Goal: Information Seeking & Learning: Learn about a topic

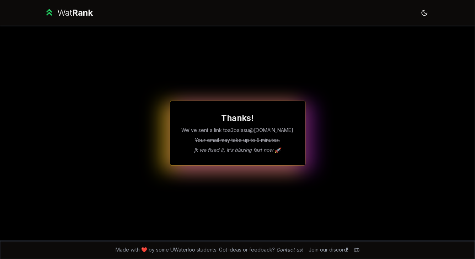
click at [166, 50] on div "Thanks! We've sent a link to a3balasu @uwaterloo.ca Your email may take up to 5…" at bounding box center [238, 133] width 410 height 215
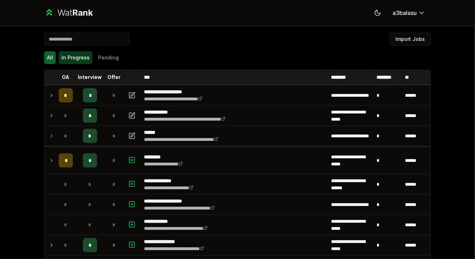
click at [63, 60] on button "In Progress" at bounding box center [76, 57] width 34 height 13
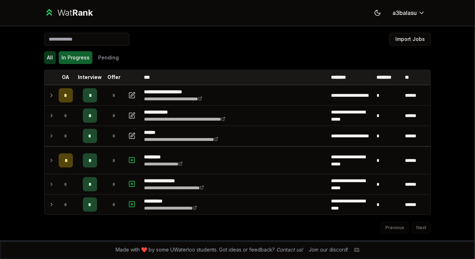
click at [45, 61] on button "All" at bounding box center [50, 57] width 12 height 13
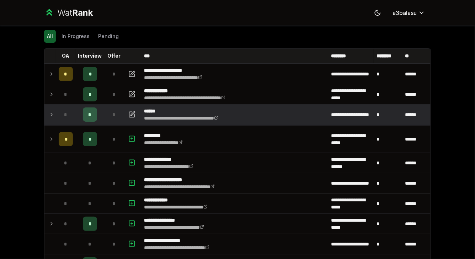
scroll to position [29, 0]
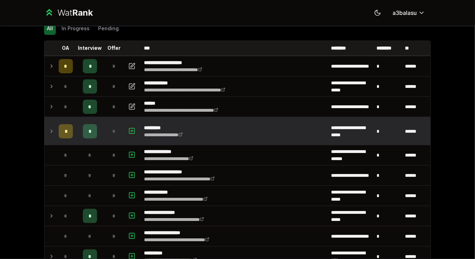
click at [130, 130] on icon "button" at bounding box center [131, 131] width 7 height 9
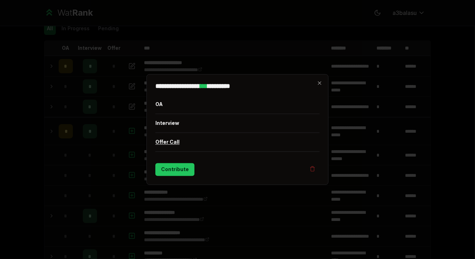
click at [182, 137] on button "Offer Call" at bounding box center [237, 142] width 164 height 18
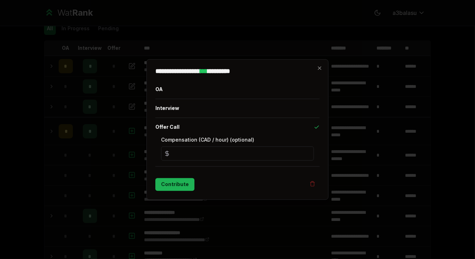
type input "*"
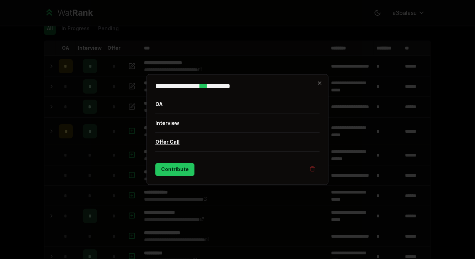
click at [189, 151] on button "Offer Call" at bounding box center [237, 142] width 164 height 18
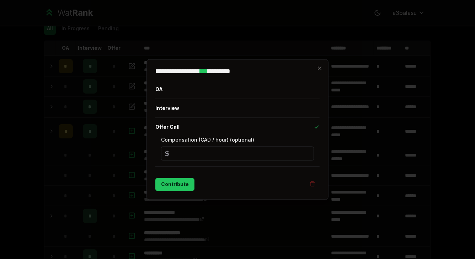
click at [105, 152] on div at bounding box center [237, 129] width 475 height 259
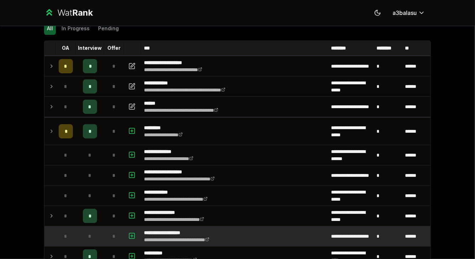
scroll to position [80, 0]
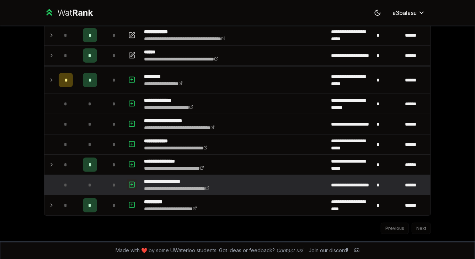
click at [132, 185] on icon "button" at bounding box center [132, 184] width 0 height 2
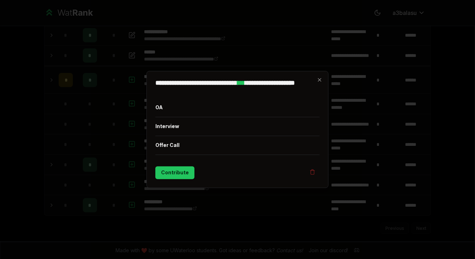
click at [95, 173] on div at bounding box center [237, 129] width 475 height 259
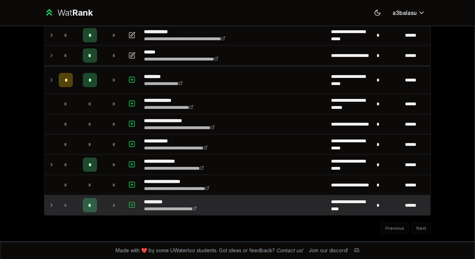
click at [135, 205] on icon "button" at bounding box center [131, 205] width 7 height 9
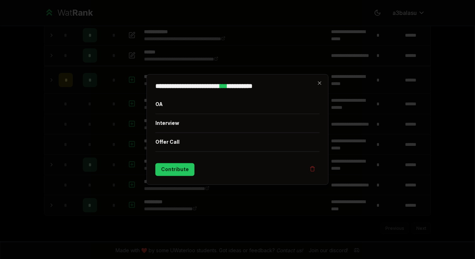
click at [109, 187] on div at bounding box center [237, 129] width 475 height 259
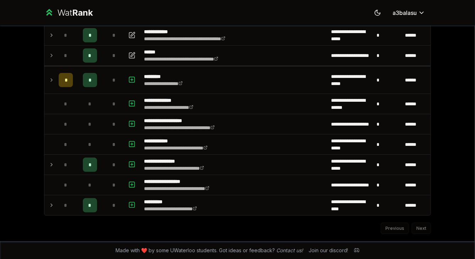
scroll to position [0, 0]
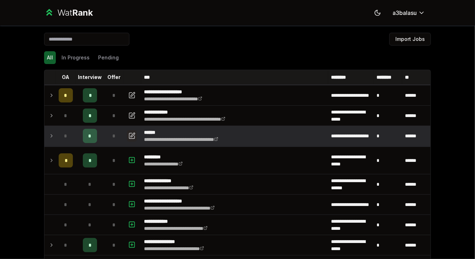
click at [131, 135] on icon "button" at bounding box center [133, 135] width 4 height 4
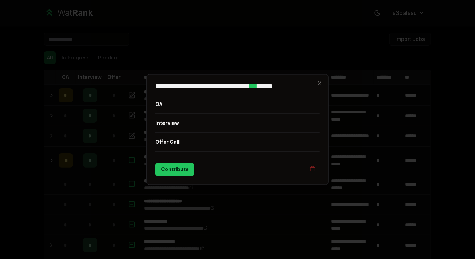
click at [105, 138] on div at bounding box center [237, 129] width 475 height 259
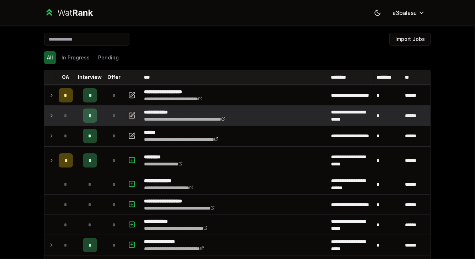
click at [129, 117] on icon "button" at bounding box center [131, 115] width 5 height 5
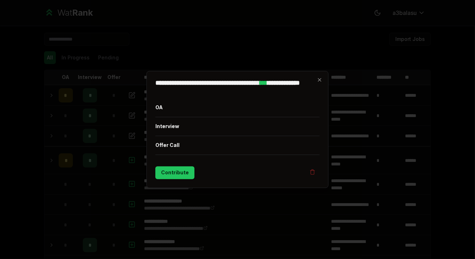
click at [93, 122] on div at bounding box center [237, 129] width 475 height 259
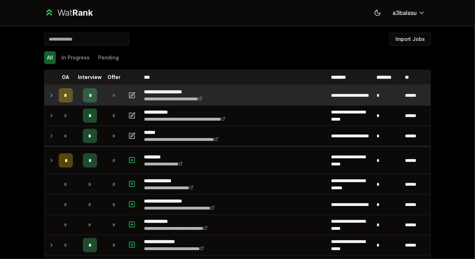
click at [131, 94] on icon "button" at bounding box center [131, 95] width 7 height 9
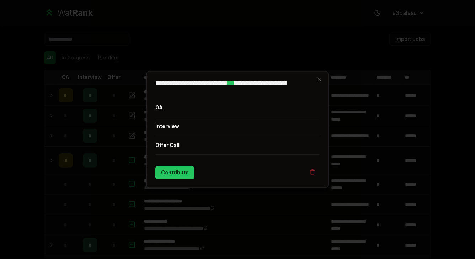
click at [96, 111] on div at bounding box center [237, 129] width 475 height 259
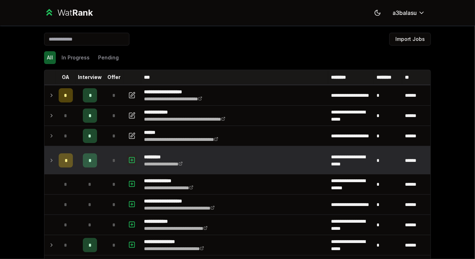
click at [132, 159] on icon "button" at bounding box center [131, 160] width 7 height 9
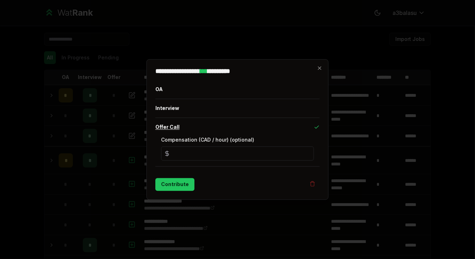
click at [183, 131] on button "Offer Call" at bounding box center [237, 127] width 164 height 18
click at [198, 91] on div "**********" at bounding box center [237, 129] width 182 height 140
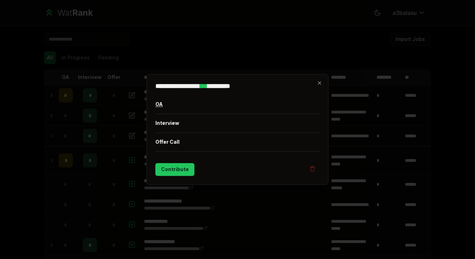
click at [197, 103] on button "OA" at bounding box center [237, 104] width 164 height 18
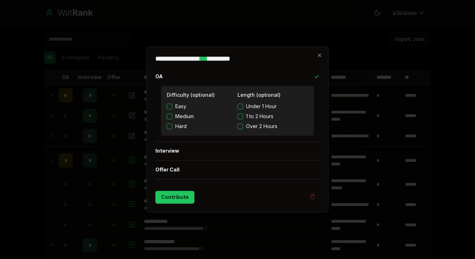
click at [143, 117] on div at bounding box center [237, 129] width 475 height 259
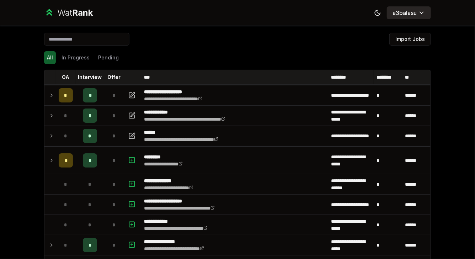
click at [417, 8] on button "a3balasu" at bounding box center [409, 12] width 44 height 13
click at [408, 12] on html "**********" at bounding box center [237, 129] width 475 height 259
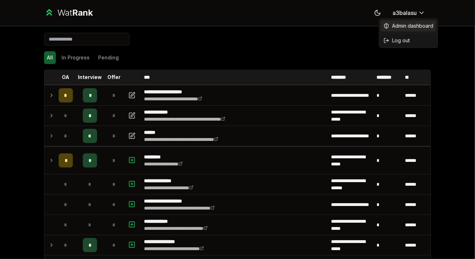
click at [407, 22] on div "Admin dashboard" at bounding box center [408, 25] width 55 height 11
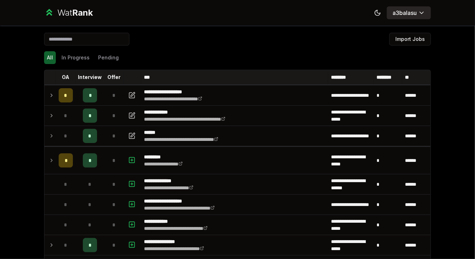
click at [397, 17] on button "a3balasu" at bounding box center [409, 12] width 44 height 13
click at [405, 14] on html "**********" at bounding box center [237, 129] width 475 height 259
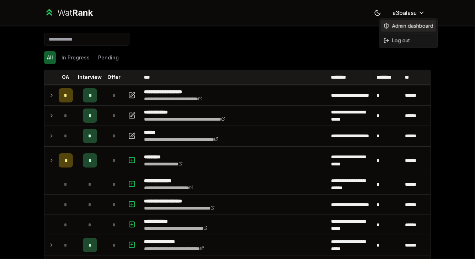
click at [405, 25] on span "Admin dashboard" at bounding box center [412, 25] width 41 height 7
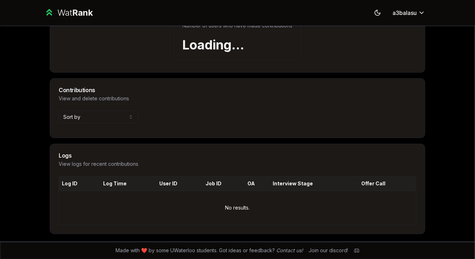
type input "*"
select select "*****"
select select "******"
type input "****"
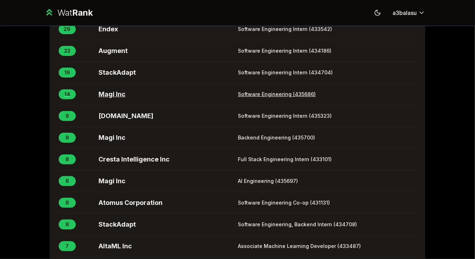
scroll to position [39, 0]
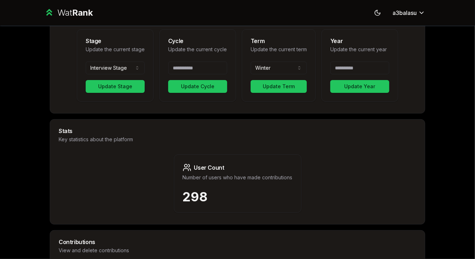
click at [89, 10] on span "Rank" at bounding box center [82, 12] width 21 height 10
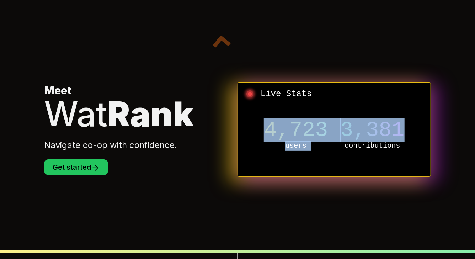
drag, startPoint x: 267, startPoint y: 129, endPoint x: 427, endPoint y: 129, distance: 159.6
click at [427, 129] on div "Live Stats 4,723 users 3,381 contributions" at bounding box center [333, 129] width 193 height 95
click at [417, 129] on div "4,723 users 3,381 contributions" at bounding box center [334, 135] width 181 height 71
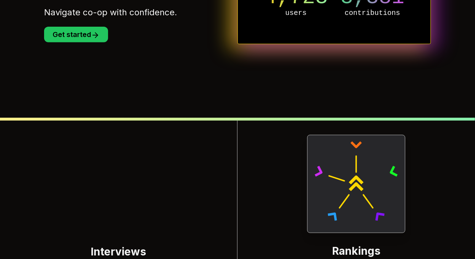
scroll to position [273, 0]
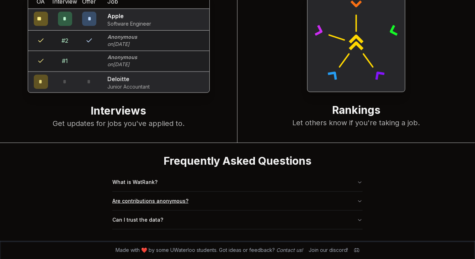
click at [141, 193] on button "Are contributions anonymous?" at bounding box center [237, 201] width 250 height 18
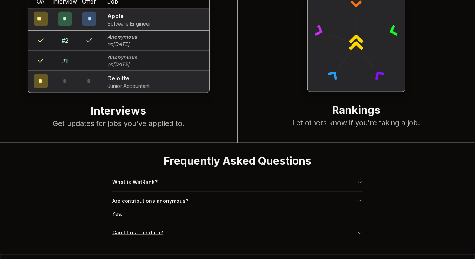
click at [125, 231] on button "Can I trust the data?" at bounding box center [237, 232] width 250 height 18
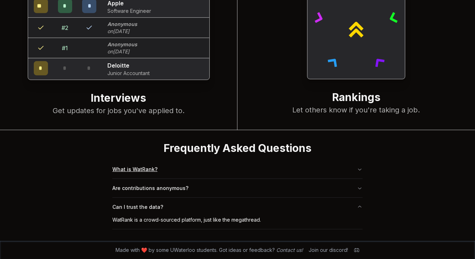
click at [127, 168] on button "What is WatRank?" at bounding box center [237, 169] width 250 height 18
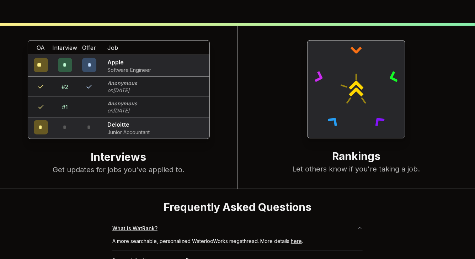
scroll to position [0, 0]
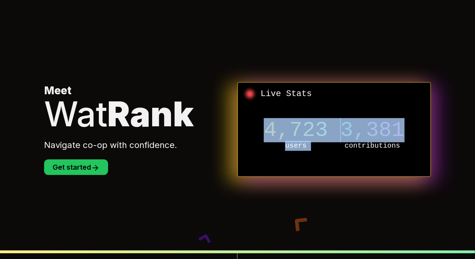
drag, startPoint x: 267, startPoint y: 134, endPoint x: 415, endPoint y: 139, distance: 148.4
click at [413, 139] on div "4,723 users 3,381 contributions" at bounding box center [334, 135] width 181 height 71
click at [415, 139] on div "4,723 users 3,381 contributions" at bounding box center [334, 135] width 181 height 71
